Goal: Task Accomplishment & Management: Use online tool/utility

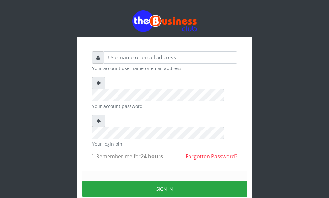
scroll to position [4, 0]
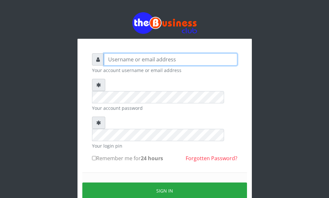
type input "uchechukstelec"
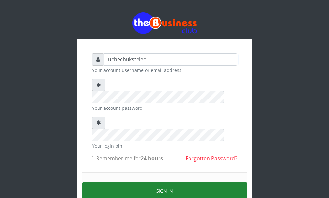
click at [174, 183] on button "Sign in" at bounding box center [164, 191] width 165 height 16
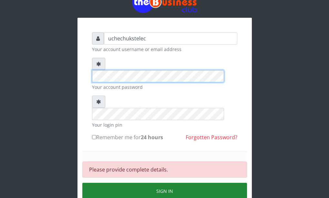
scroll to position [26, 0]
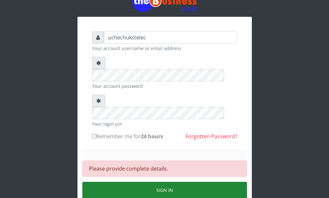
click at [169, 182] on button "Sign in" at bounding box center [164, 190] width 165 height 16
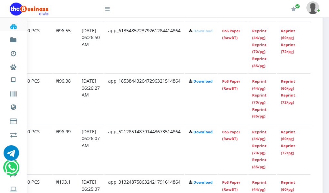
scroll to position [370, 151]
click at [260, 53] on link "Reprint (70/pg)" at bounding box center [259, 48] width 14 height 12
click at [287, 53] on link "Reprint (72/pg)" at bounding box center [288, 48] width 14 height 12
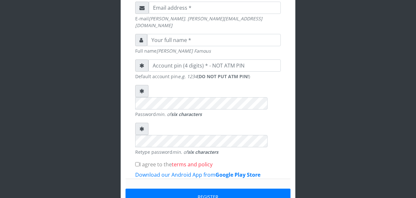
scroll to position [215, 0]
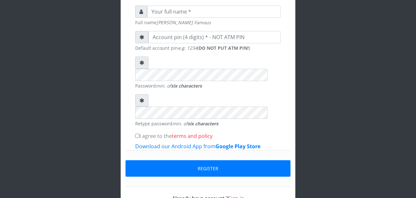
click at [235, 195] on link "Sign in" at bounding box center [236, 198] width 16 height 7
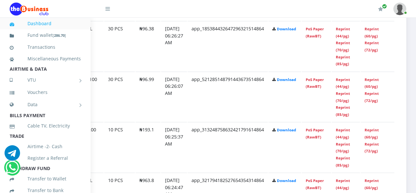
scroll to position [434, 65]
